Goal: Find specific page/section: Find specific page/section

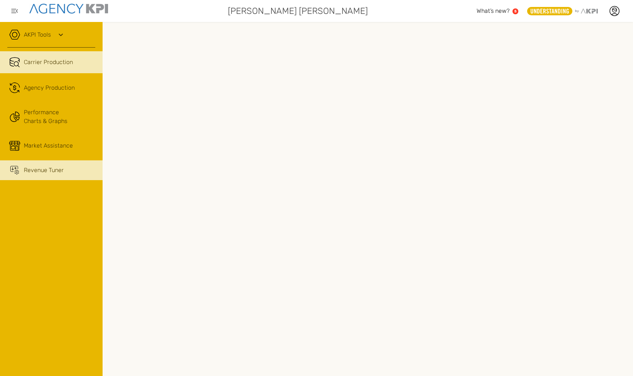
click at [56, 176] on link "Revenue Tuner" at bounding box center [51, 171] width 103 height 20
click at [54, 63] on span "Carrier Production" at bounding box center [48, 62] width 49 height 9
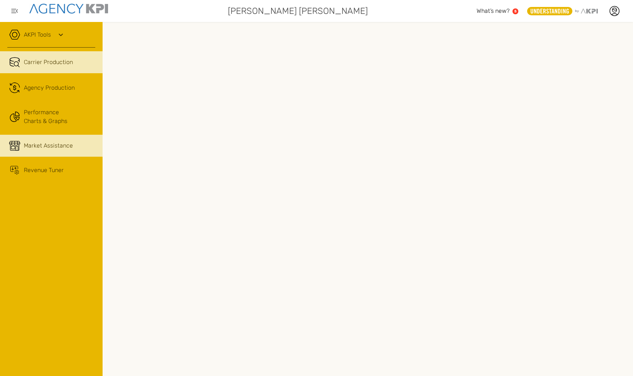
click at [48, 146] on span "Market Assistance" at bounding box center [48, 145] width 49 height 9
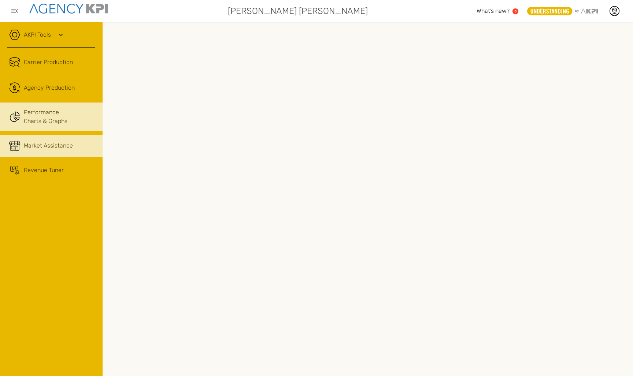
click at [24, 113] on link "Performance Charts & Graphs" at bounding box center [51, 117] width 103 height 29
